Goal: Use online tool/utility: Use online tool/utility

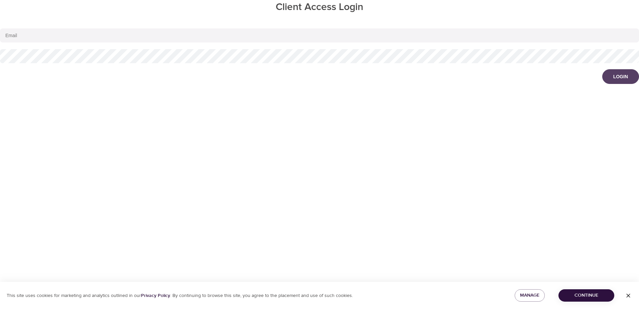
type input "[EMAIL_ADDRESS][DOMAIN_NAME]"
click at [628, 73] on button "Login" at bounding box center [620, 76] width 37 height 15
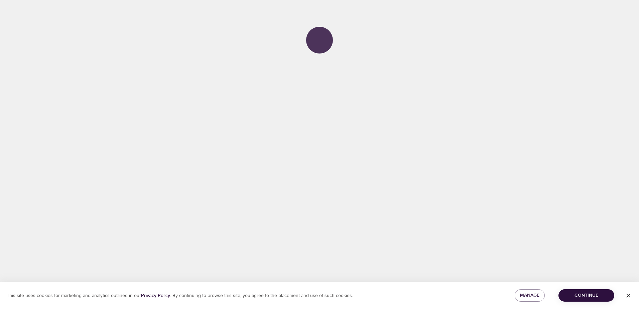
select select "643"
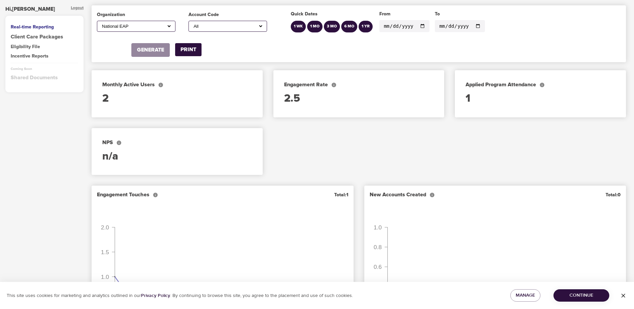
click at [419, 26] on input "[DATE]" at bounding box center [404, 26] width 50 height 12
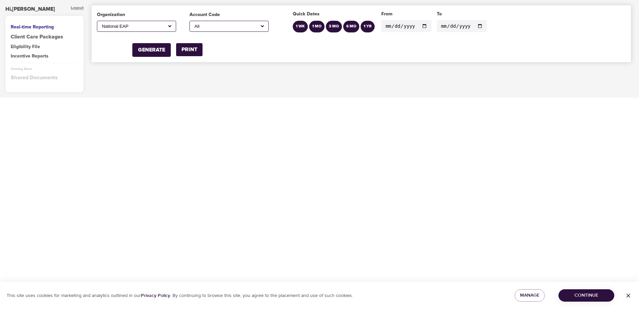
type input "[DATE]"
click at [472, 25] on input "[DATE]" at bounding box center [462, 26] width 50 height 12
type input "[DATE]"
click at [208, 26] on select "All A1 Roofing Ad Graphics, Incorporated (Stafflink) [PERSON_NAME] MD [PERSON_N…" at bounding box center [229, 26] width 72 height 6
click at [193, 23] on select "All A1 Roofing Ad Graphics, Incorporated (Stafflink) [PERSON_NAME] MD [PERSON_N…" at bounding box center [229, 26] width 72 height 6
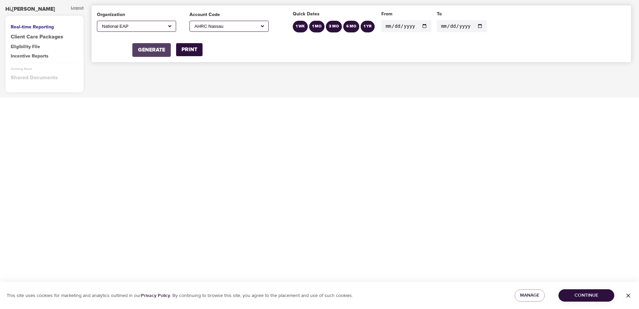
click at [165, 48] on div "GENERATE" at bounding box center [151, 50] width 27 height 8
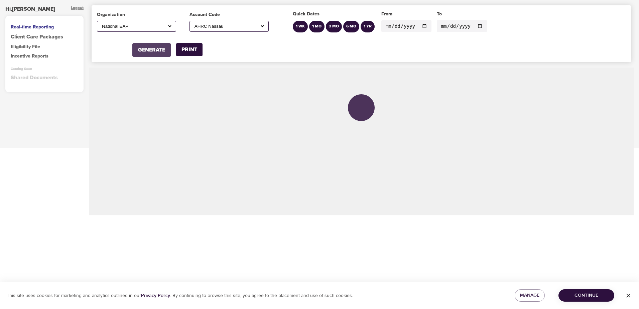
click at [161, 50] on div "GENERATE" at bounding box center [151, 50] width 27 height 8
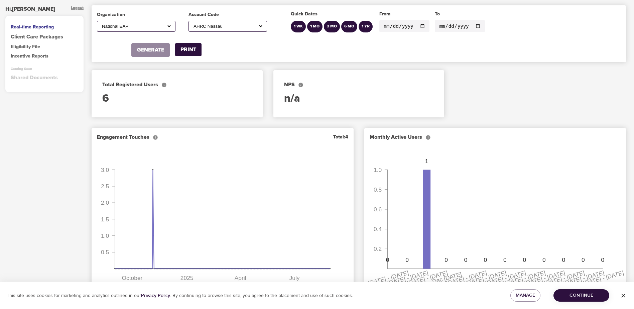
click at [233, 24] on select "All A1 Roofing Ad Graphics, Incorporated (Stafflink) [PERSON_NAME] MD [PERSON_N…" at bounding box center [227, 26] width 71 height 6
click at [193, 23] on select "All A1 Roofing Ad Graphics, Incorporated (Stafflink) [PERSON_NAME] MD [PERSON_N…" at bounding box center [227, 26] width 71 height 6
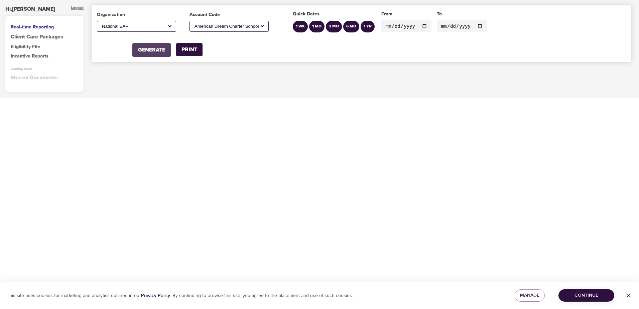
click at [148, 50] on div "GENERATE" at bounding box center [151, 50] width 27 height 8
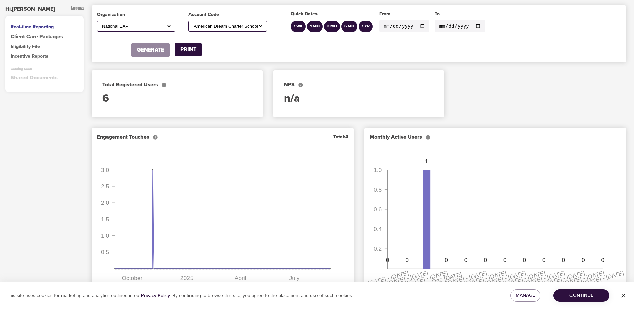
click at [242, 27] on select "All A1 Roofing Ad Graphics, Incorporated (Stafflink) [PERSON_NAME] MD [PERSON_N…" at bounding box center [227, 26] width 71 height 6
click at [193, 23] on select "All A1 Roofing Ad Graphics, Incorporated (Stafflink) [PERSON_NAME] MD [PERSON_N…" at bounding box center [227, 26] width 71 height 6
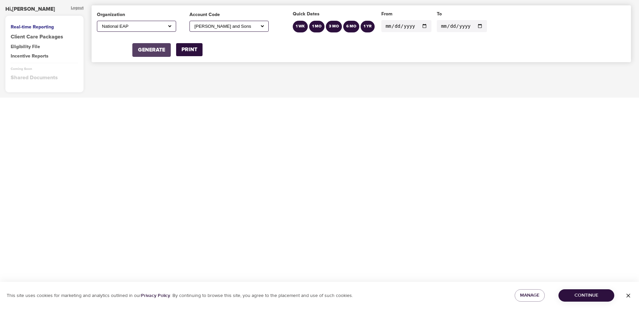
click at [146, 46] on div "GENERATE" at bounding box center [151, 50] width 27 height 8
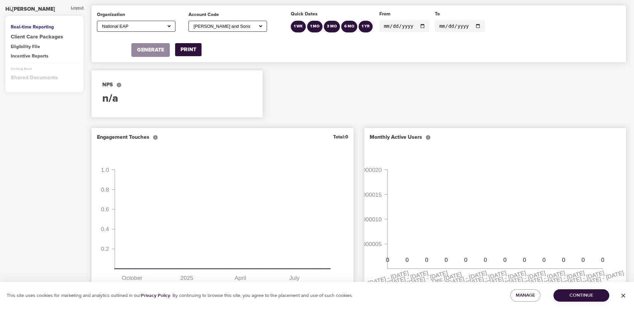
click at [233, 25] on select "All A1 Roofing Ad Graphics, Incorporated (Stafflink) [PERSON_NAME] MD [PERSON_N…" at bounding box center [227, 26] width 71 height 6
click at [193, 23] on select "All A1 Roofing Ad Graphics, Incorporated (Stafflink) [PERSON_NAME] MD [PERSON_N…" at bounding box center [227, 26] width 71 height 6
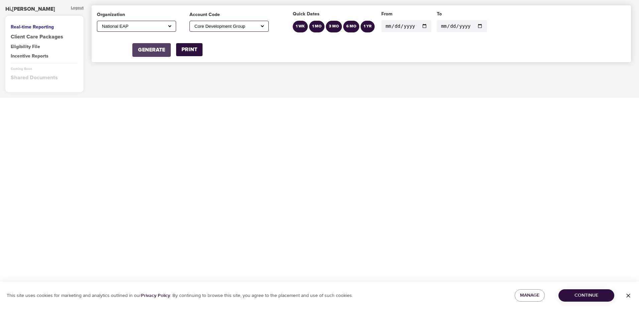
click at [145, 48] on div "GENERATE" at bounding box center [151, 50] width 27 height 8
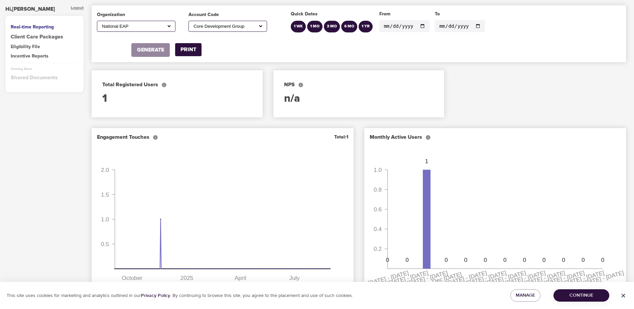
click at [231, 28] on select "All A1 Roofing Ad Graphics, Incorporated (Stafflink) [PERSON_NAME] MD [PERSON_N…" at bounding box center [227, 26] width 71 height 6
click at [193, 23] on select "All A1 Roofing Ad Graphics, Incorporated (Stafflink) [PERSON_NAME] MD [PERSON_N…" at bounding box center [227, 26] width 71 height 6
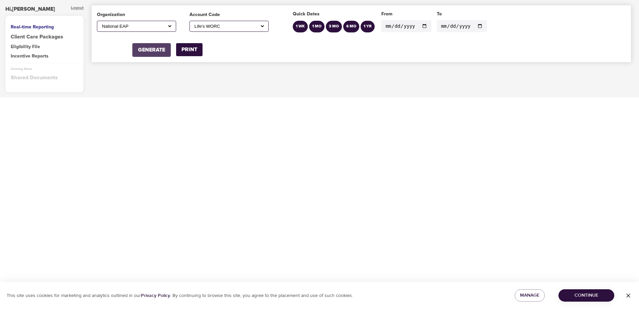
click at [148, 50] on div "GENERATE" at bounding box center [151, 50] width 27 height 8
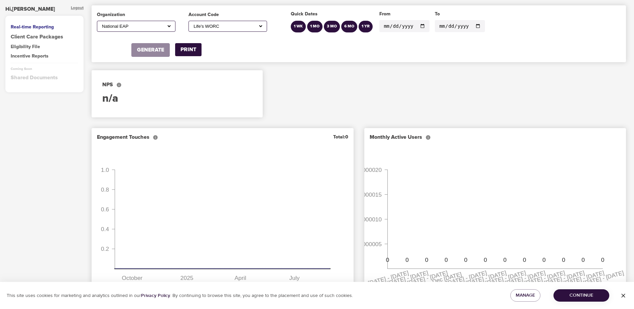
click at [231, 25] on select "All A1 Roofing Ad Graphics, Incorporated (Stafflink) [PERSON_NAME] MD [PERSON_N…" at bounding box center [227, 26] width 71 height 6
click at [193, 23] on select "All A1 Roofing Ad Graphics, Incorporated (Stafflink) [PERSON_NAME] MD [PERSON_N…" at bounding box center [227, 26] width 71 height 6
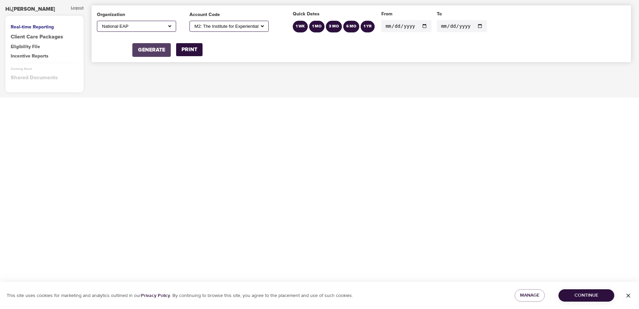
click at [166, 49] on button "GENERATE" at bounding box center [151, 50] width 38 height 14
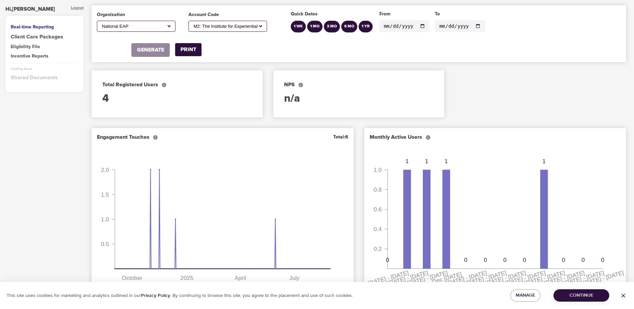
click at [210, 24] on select "All A1 Roofing Ad Graphics, Incorporated (Stafflink) [PERSON_NAME] MD [PERSON_N…" at bounding box center [227, 26] width 71 height 6
click at [193, 23] on select "All A1 Roofing Ad Graphics, Incorporated (Stafflink) [PERSON_NAME] MD [PERSON_N…" at bounding box center [227, 26] width 71 height 6
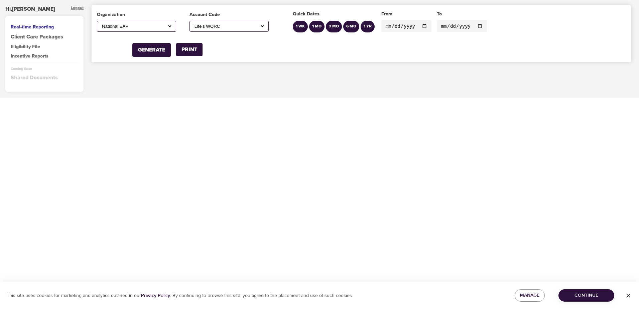
click at [163, 41] on div "GENERATE" at bounding box center [151, 44] width 38 height 24
click at [162, 48] on div "GENERATE" at bounding box center [151, 50] width 27 height 8
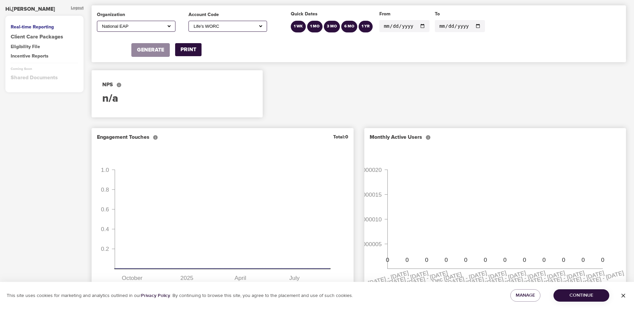
click at [232, 27] on select "All A1 Roofing Ad Graphics, Incorporated (Stafflink) [PERSON_NAME] MD [PERSON_N…" at bounding box center [227, 26] width 71 height 6
click at [193, 23] on select "All A1 Roofing Ad Graphics, Incorporated (Stafflink) [PERSON_NAME] MD [PERSON_N…" at bounding box center [227, 26] width 71 height 6
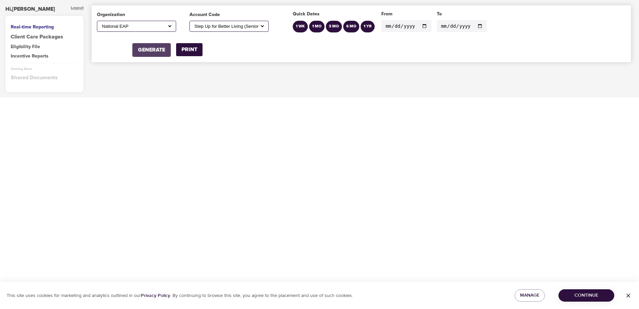
click at [149, 47] on div "GENERATE" at bounding box center [151, 50] width 27 height 8
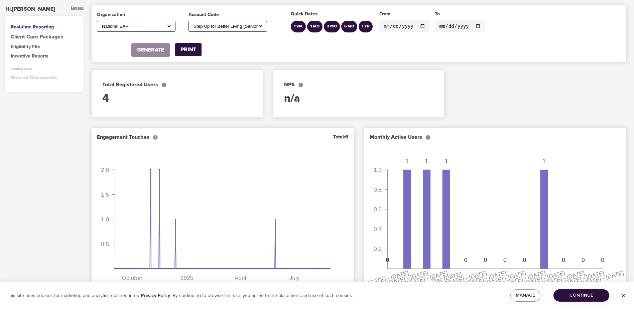
click at [262, 23] on select "All A1 Roofing Ad Graphics, Incorporated (Stafflink) [PERSON_NAME] MD [PERSON_N…" at bounding box center [227, 26] width 71 height 6
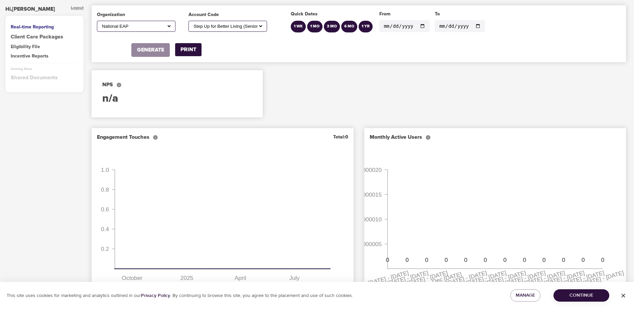
select select "tikehaucapital,[GEOGRAPHIC_DATA]"
click at [193, 23] on select "All A1 Roofing Ad Graphics, Incorporated (Stafflink) [PERSON_NAME] MD [PERSON_N…" at bounding box center [227, 26] width 71 height 6
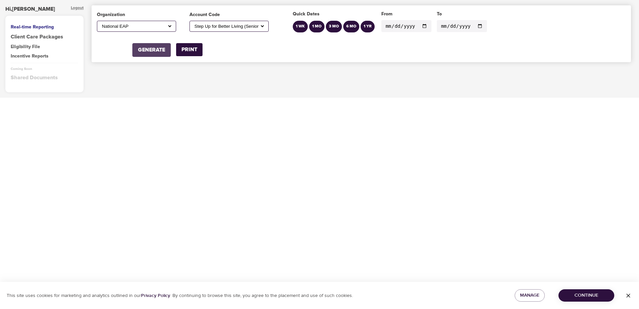
click at [147, 50] on div "GENERATE" at bounding box center [151, 50] width 27 height 8
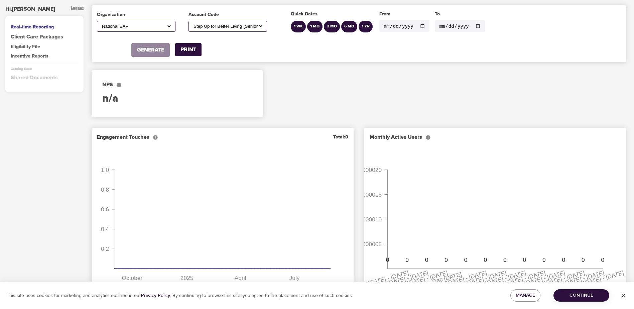
click at [419, 28] on input "[DATE]" at bounding box center [404, 26] width 50 height 12
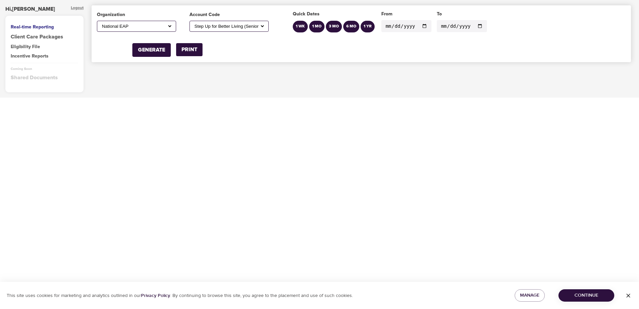
type input "[DATE]"
click at [220, 26] on select "All A1 Roofing Ad Graphics, Incorporated (Stafflink) [PERSON_NAME] MD [PERSON_N…" at bounding box center [229, 26] width 72 height 6
click at [193, 23] on select "All A1 Roofing Ad Graphics, Incorporated (Stafflink) [PERSON_NAME] MD [PERSON_N…" at bounding box center [229, 26] width 72 height 6
click at [150, 43] on div "GENERATE" at bounding box center [151, 44] width 38 height 24
drag, startPoint x: 147, startPoint y: 49, endPoint x: 153, endPoint y: 51, distance: 6.1
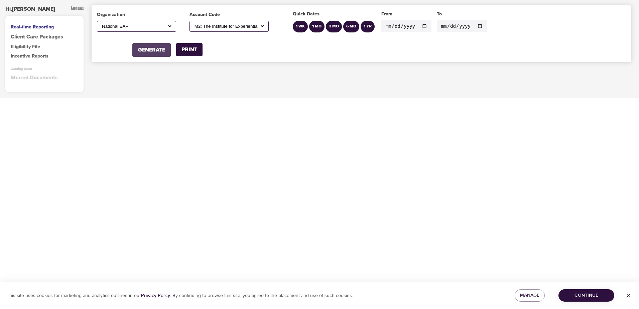
click at [147, 49] on div "GENERATE" at bounding box center [151, 50] width 27 height 8
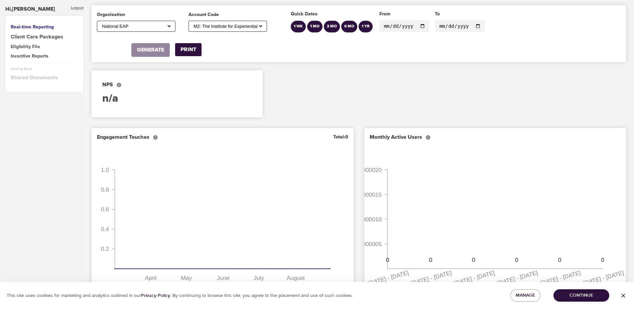
click at [249, 26] on select "All A1 Roofing Ad Graphics, Incorporated (Stafflink) [PERSON_NAME] MD [PERSON_N…" at bounding box center [227, 26] width 71 height 6
select select "epsg"
click at [193, 23] on select "All A1 Roofing Ad Graphics, Incorporated (Stafflink) [PERSON_NAME] MD [PERSON_N…" at bounding box center [227, 26] width 71 height 6
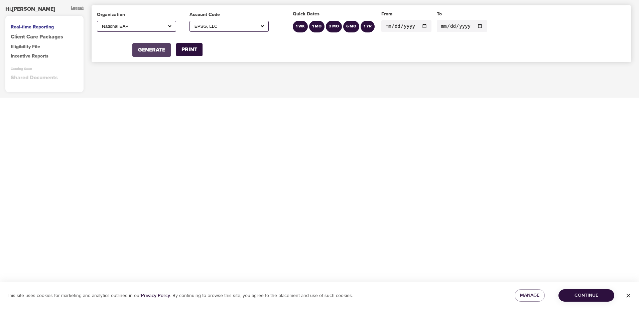
click at [149, 46] on div "GENERATE" at bounding box center [151, 50] width 27 height 8
